Goal: Find specific page/section: Find specific page/section

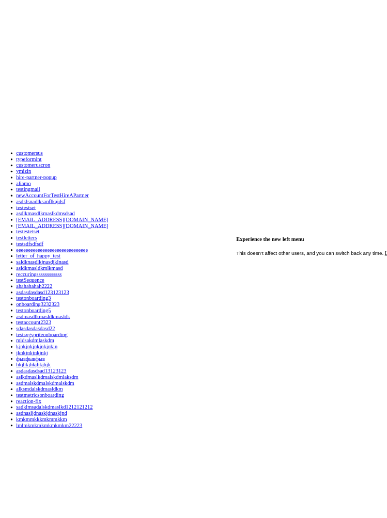
scroll to position [1385, 0]
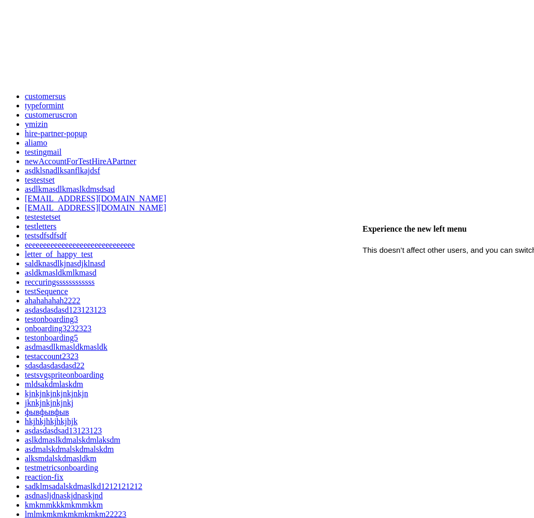
scroll to position [1385, 0]
